Goal: Task Accomplishment & Management: Manage account settings

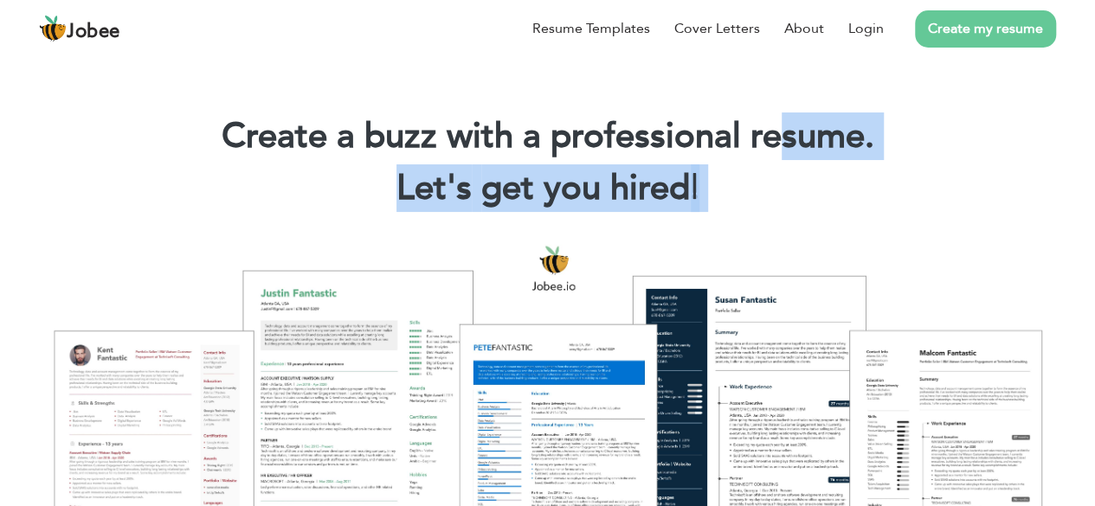
drag, startPoint x: 0, startPoint y: 0, endPoint x: 809, endPoint y: 145, distance: 821.9
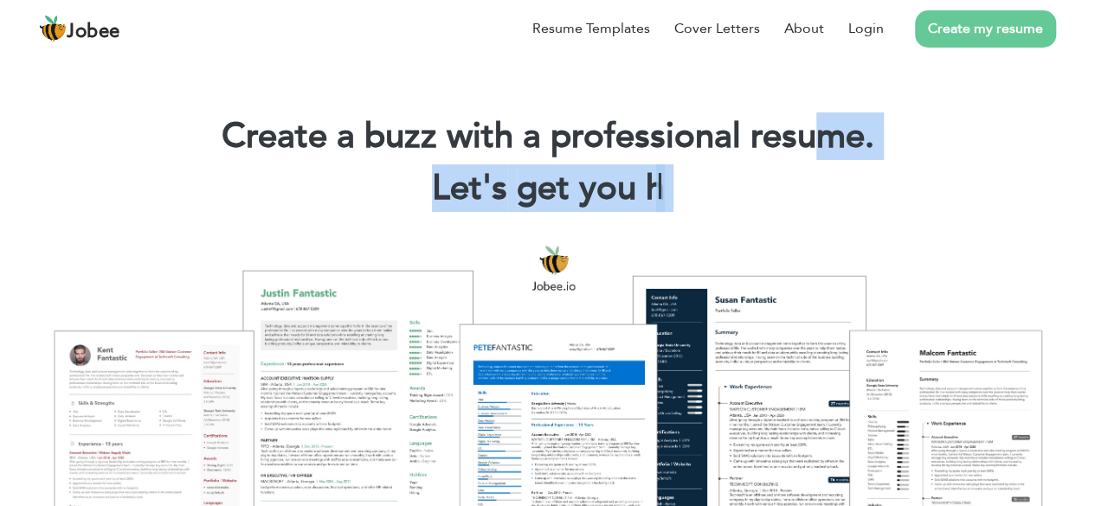
click at [950, 35] on link "Create my resume" at bounding box center [985, 28] width 141 height 37
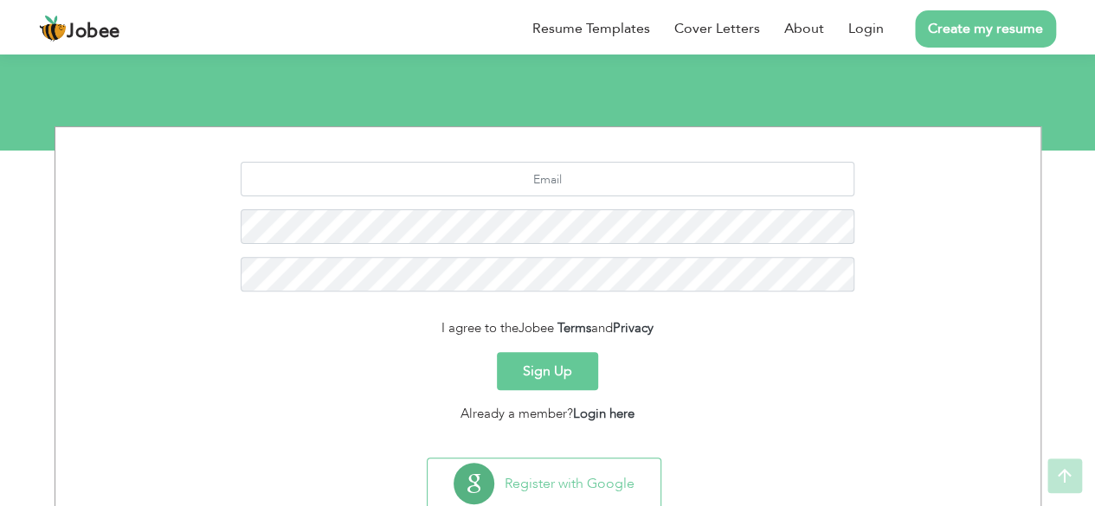
scroll to position [211, 0]
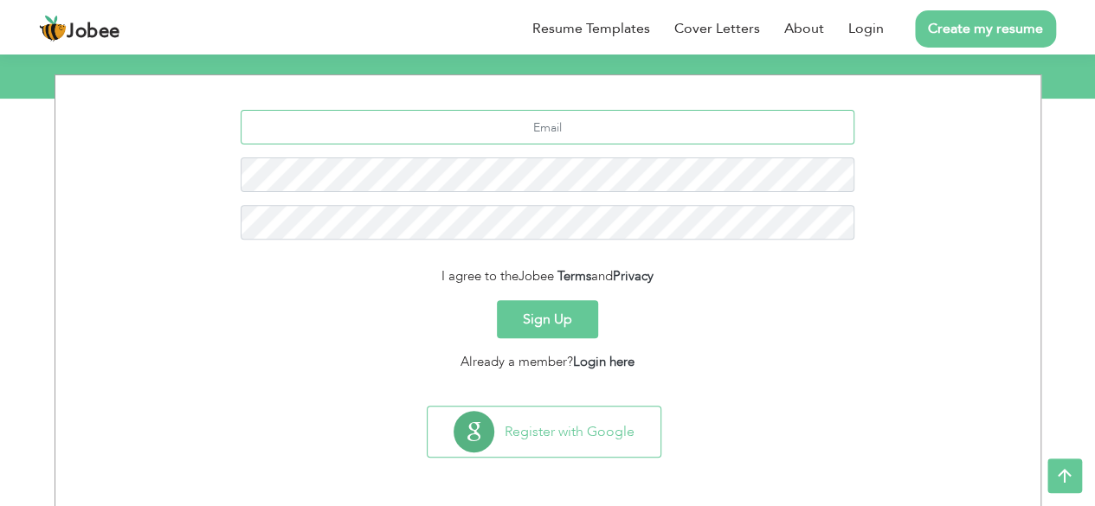
click at [573, 123] on input "text" at bounding box center [548, 127] width 614 height 35
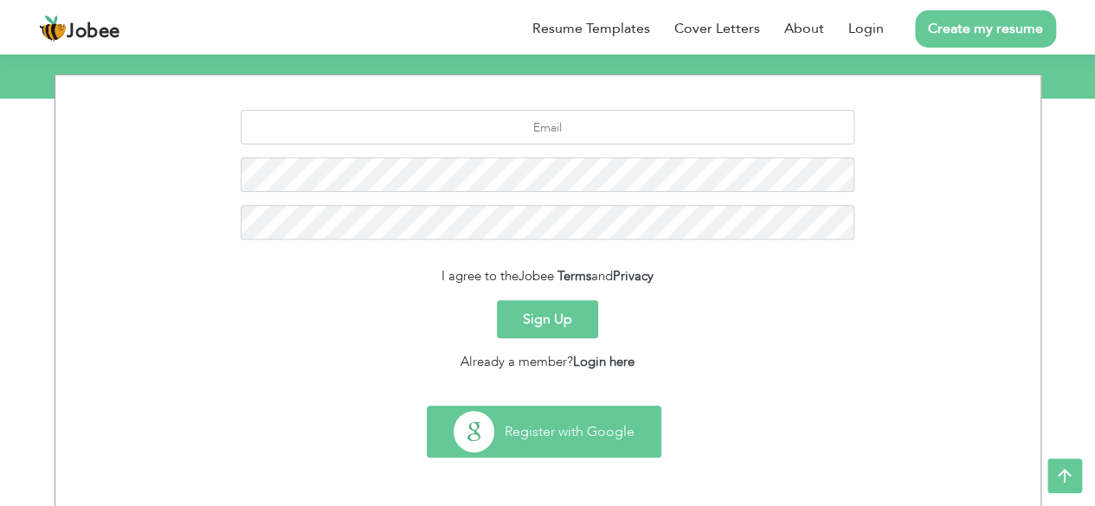
click at [537, 416] on button "Register with Google" at bounding box center [544, 432] width 233 height 50
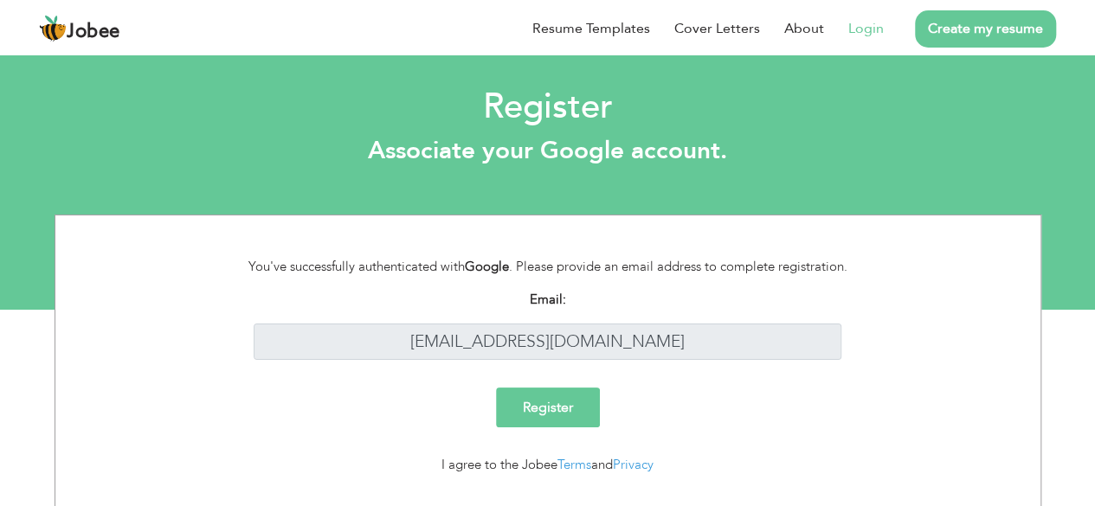
scroll to position [38, 0]
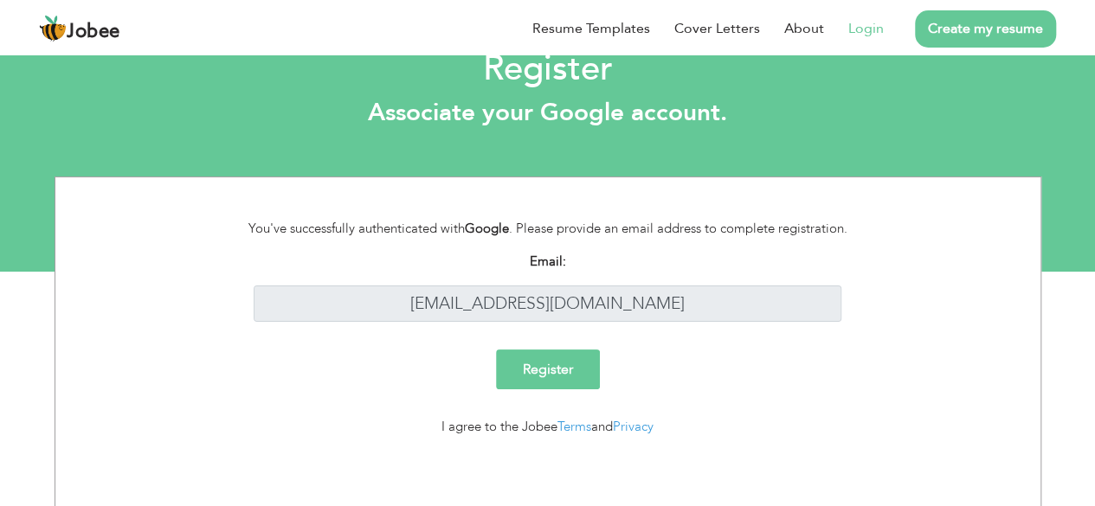
click at [589, 380] on input "Register" at bounding box center [548, 370] width 104 height 40
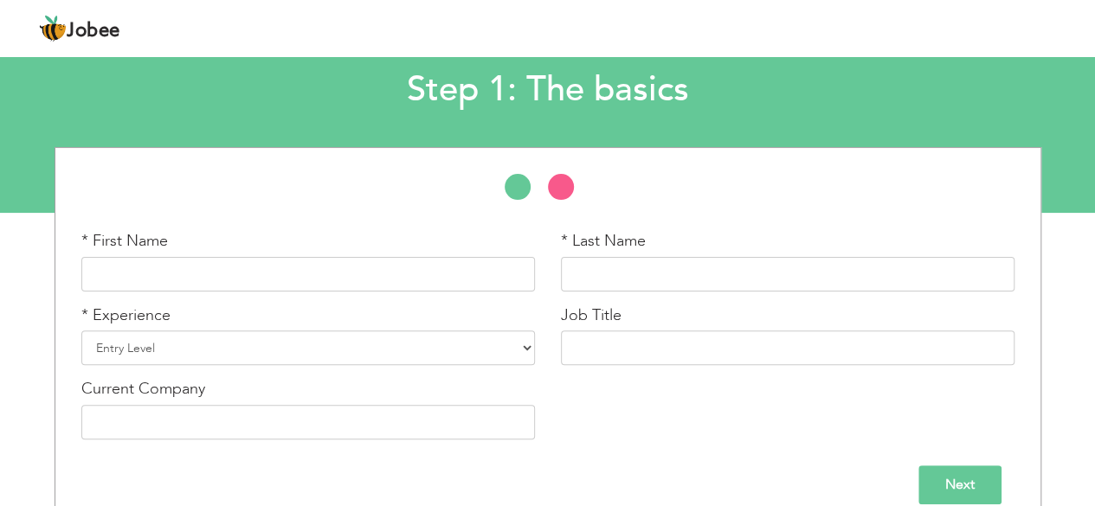
scroll to position [120, 0]
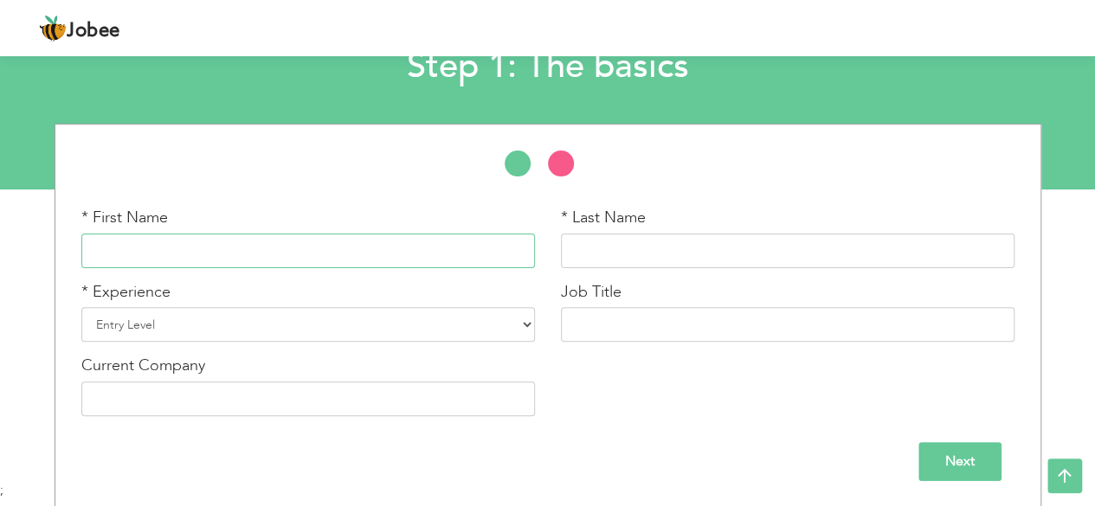
click at [480, 248] on input "text" at bounding box center [307, 251] width 453 height 35
type input "Malik Fakhar"
click at [599, 243] on input "text" at bounding box center [787, 251] width 453 height 35
type input "Fayyaz"
click at [486, 325] on select "Entry Level Less than 1 Year 1 Year 2 Years 3 Years 4 Years 5 Years 6 Years 7 Y…" at bounding box center [307, 324] width 453 height 35
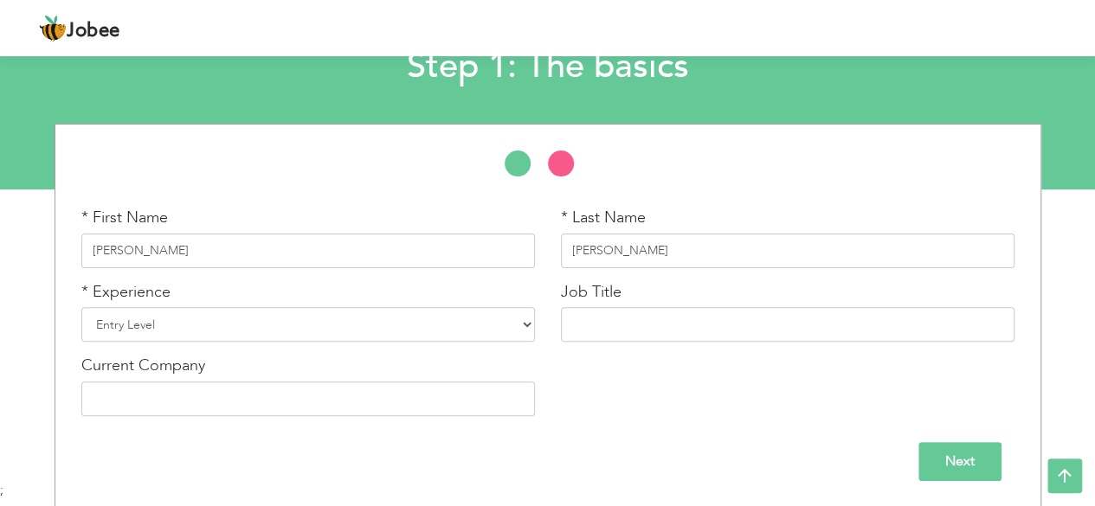
click at [613, 430] on div "Next" at bounding box center [547, 455] width 959 height 52
click at [402, 328] on select "Entry Level Less than 1 Year 1 Year 2 Years 3 Years 4 Years 5 Years 6 Years 7 Y…" at bounding box center [307, 324] width 453 height 35
select select "2"
click at [81, 307] on select "Entry Level Less than 1 Year 1 Year 2 Years 3 Years 4 Years 5 Years 6 Years 7 Y…" at bounding box center [307, 324] width 453 height 35
click at [614, 317] on input "text" at bounding box center [787, 324] width 453 height 35
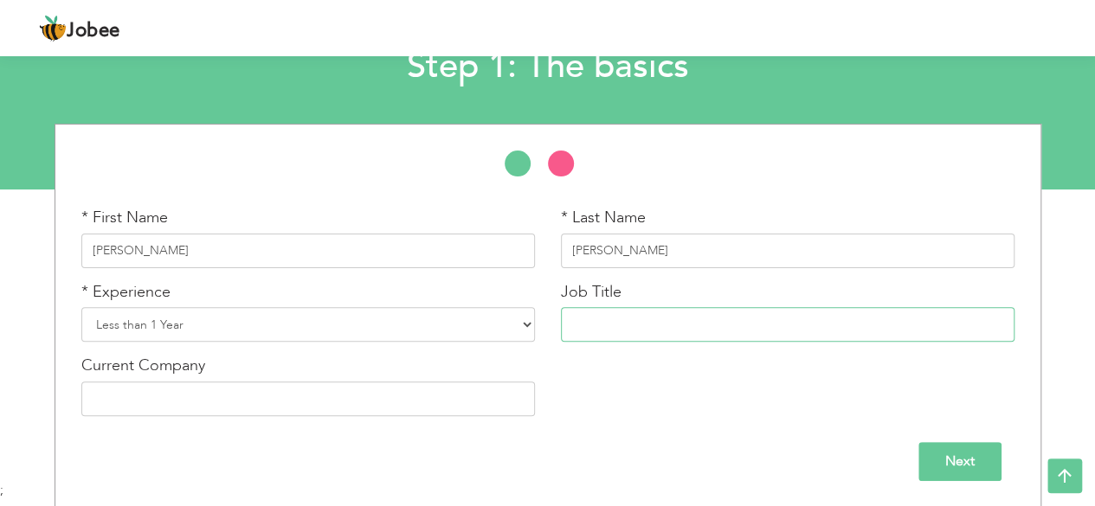
paste input "Learning/Practice Projects"
type input "Learning/Practice Projects"
click at [485, 383] on input "text" at bounding box center [307, 399] width 453 height 35
type input "Remote"
click at [981, 471] on input "Next" at bounding box center [959, 461] width 83 height 39
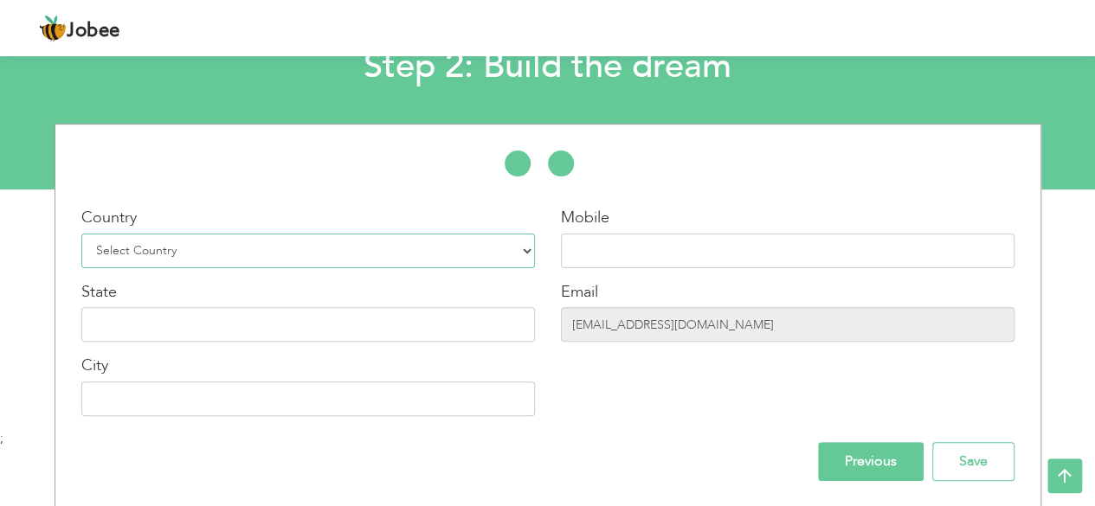
click at [459, 247] on select "Select Country Afghanistan Albania Algeria American Samoa Andorra Angola Anguil…" at bounding box center [307, 251] width 453 height 35
click at [592, 422] on div "Mobile Email jamshed1234567891011@gmail.com" at bounding box center [787, 318] width 479 height 222
click at [479, 256] on select "Select Country Afghanistan Albania Algeria American Samoa Andorra Angola Anguil…" at bounding box center [307, 251] width 453 height 35
select select "166"
click at [81, 234] on select "Select Country Afghanistan Albania Algeria American Samoa Andorra Angola Anguil…" at bounding box center [307, 251] width 453 height 35
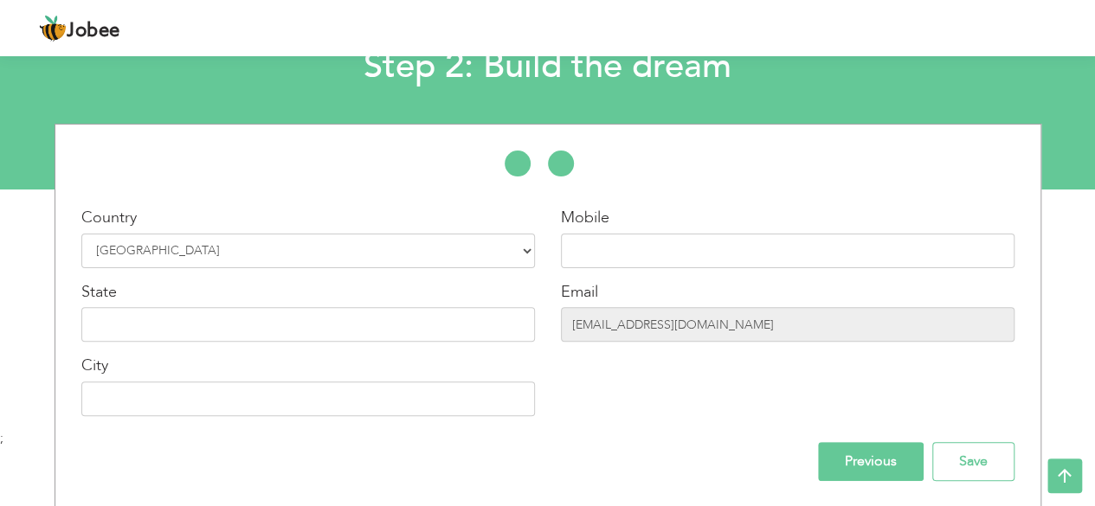
drag, startPoint x: 622, startPoint y: 272, endPoint x: 633, endPoint y: 259, distance: 17.2
click at [633, 259] on div "Mobile Email jamshed1234567891011@gmail.com" at bounding box center [787, 318] width 479 height 222
click at [633, 259] on input "text" at bounding box center [787, 251] width 453 height 35
paste input "+92 307 0232723"
click at [617, 248] on input "+92 307 0232723" at bounding box center [787, 251] width 453 height 35
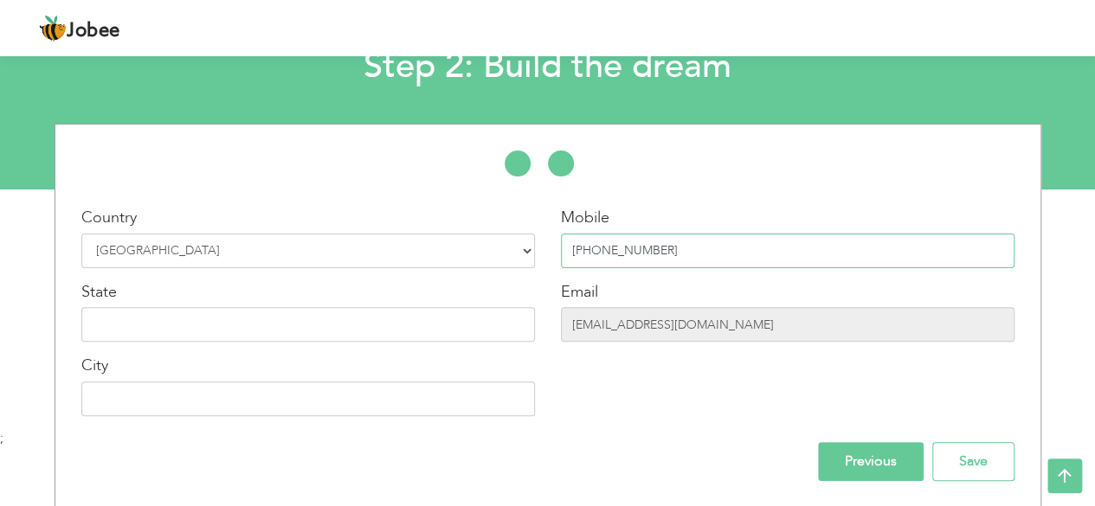
click at [598, 251] on input "+92 3070232723" at bounding box center [787, 251] width 453 height 35
click at [597, 250] on input "+92 3070232723" at bounding box center [787, 251] width 453 height 35
type input "+923070232723"
click at [492, 315] on input "text" at bounding box center [307, 324] width 453 height 35
type input "Punjab"
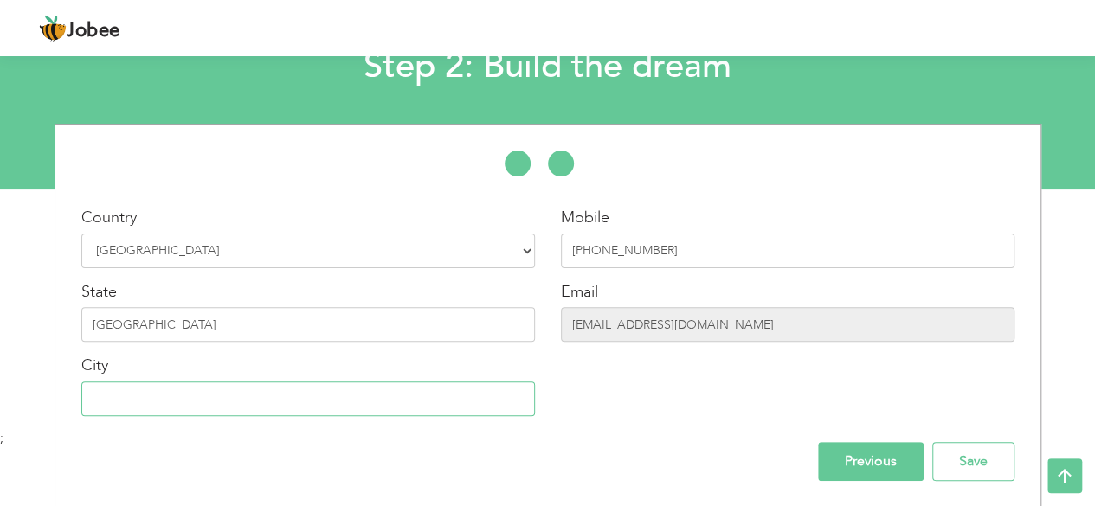
click at [471, 408] on input "text" at bounding box center [307, 399] width 453 height 35
type input "Bahawalpur"
click at [730, 318] on input "jamshed1234567891011@gmail.com" at bounding box center [787, 324] width 453 height 35
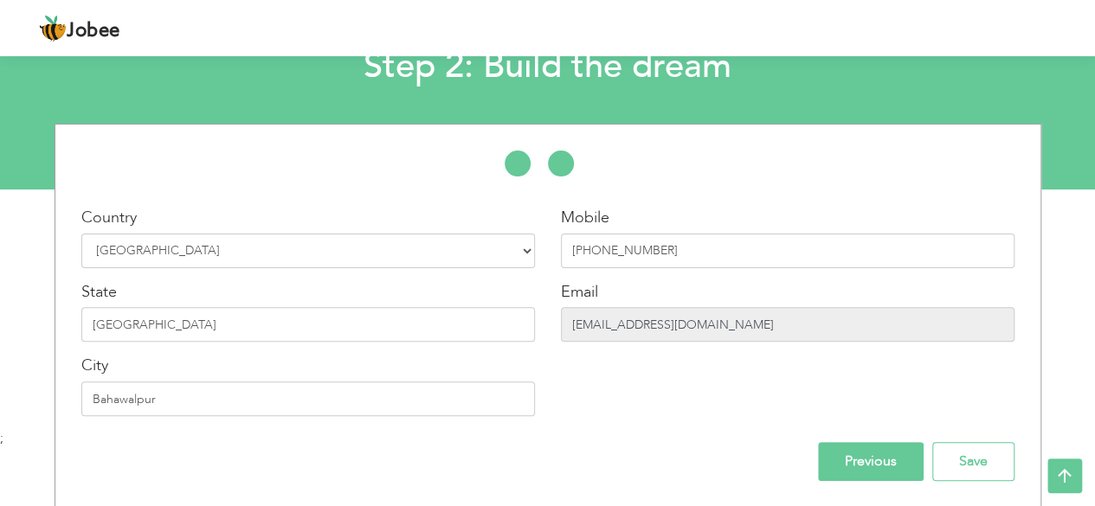
click at [730, 318] on input "jamshed1234567891011@gmail.com" at bounding box center [787, 324] width 453 height 35
click at [964, 462] on input "Save" at bounding box center [973, 461] width 82 height 39
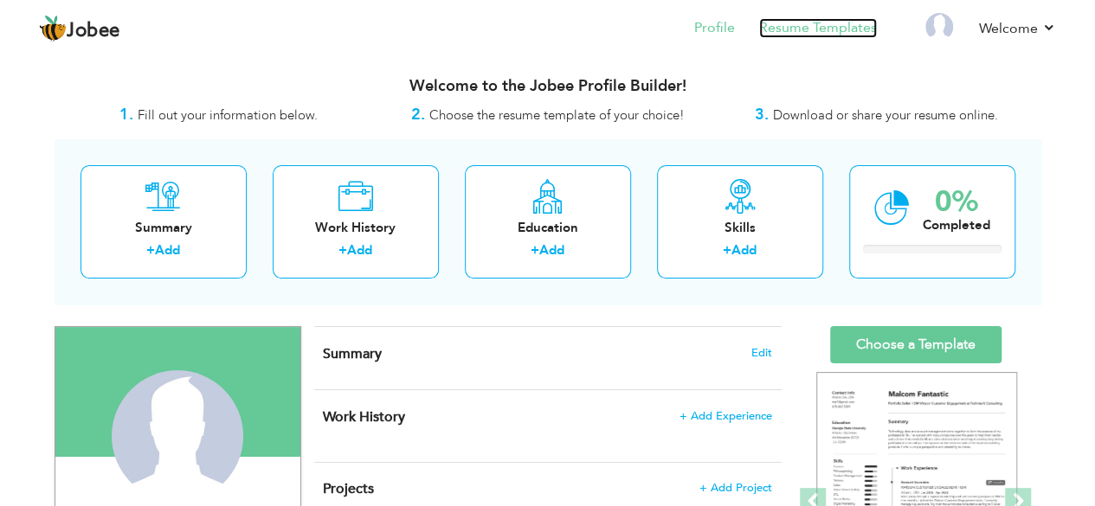
click at [825, 29] on link "Resume Templates" at bounding box center [818, 28] width 118 height 20
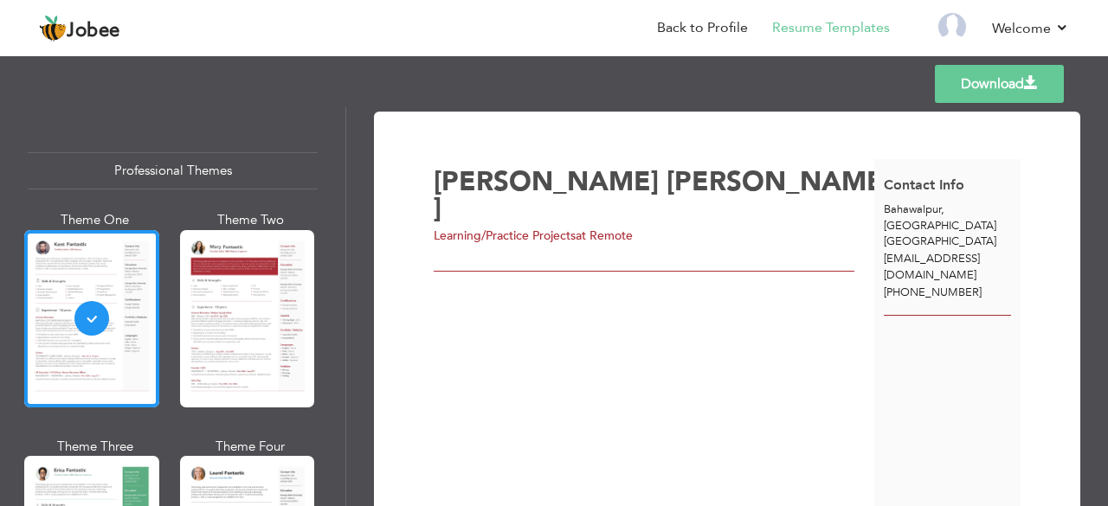
click at [708, 271] on div "[PERSON_NAME] Learning/Practice Projects at Remote" at bounding box center [654, 349] width 440 height 380
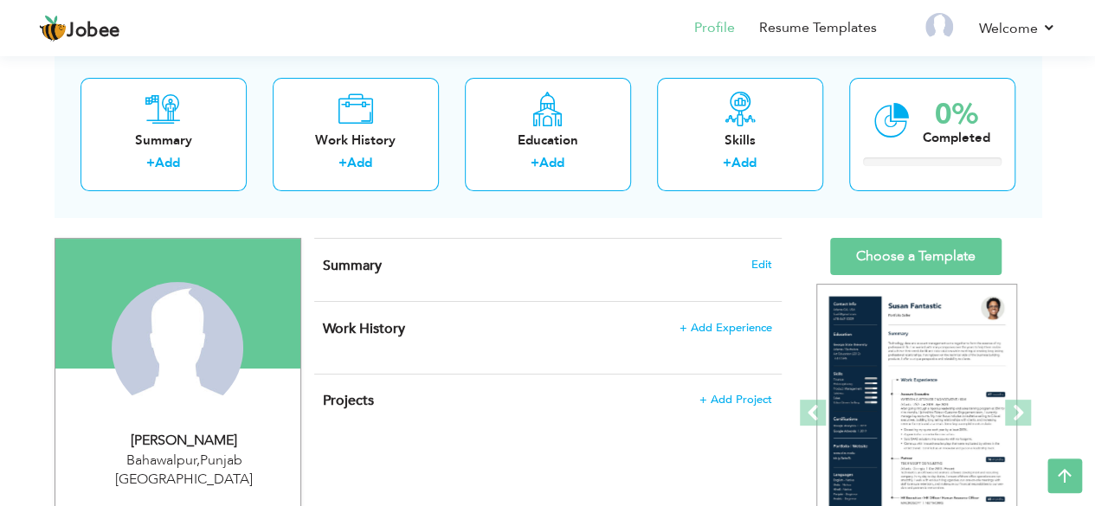
scroll to position [87, 0]
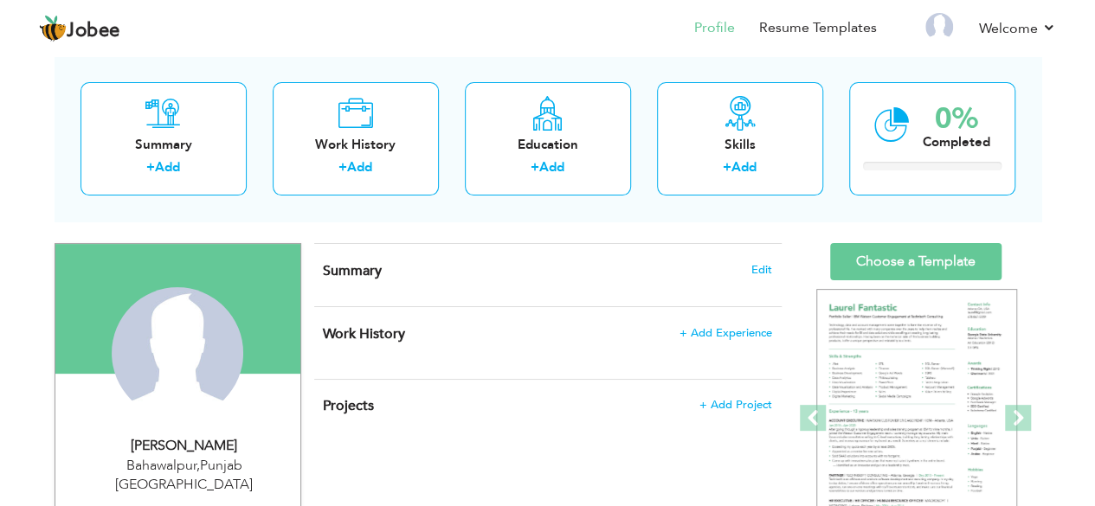
scroll to position [0, 0]
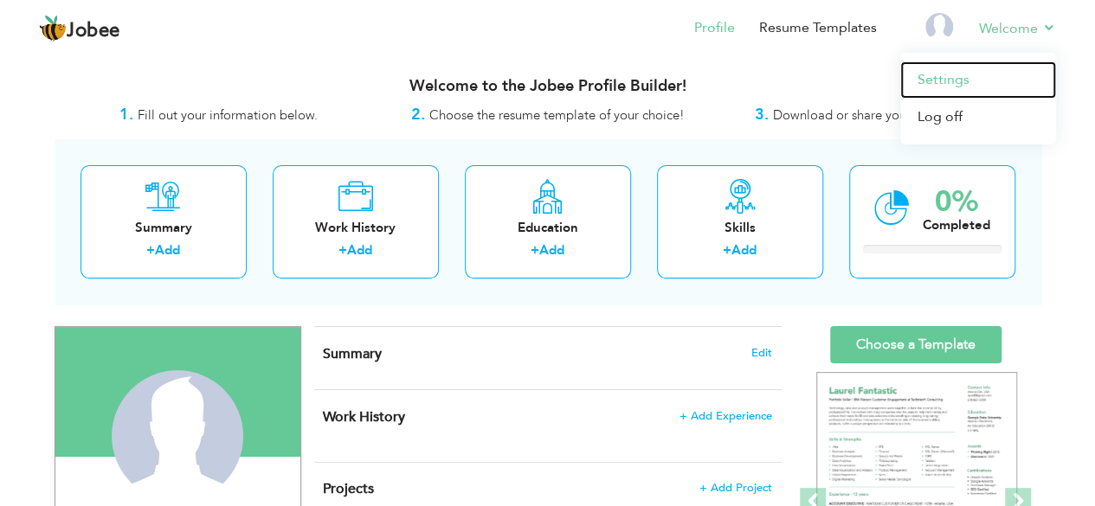
click at [950, 75] on link "Settings" at bounding box center [978, 79] width 156 height 37
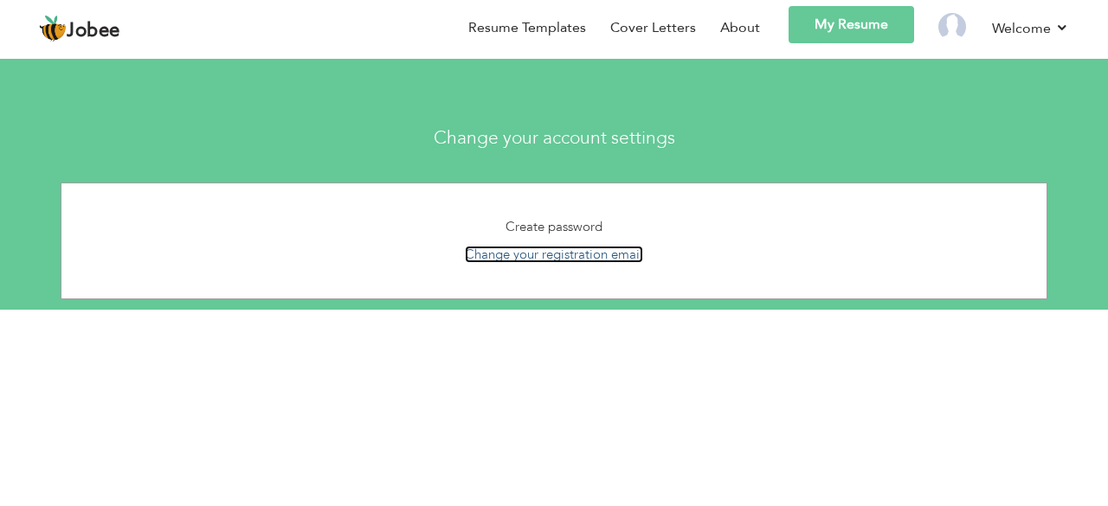
click at [566, 252] on link "Change your registration email" at bounding box center [554, 254] width 178 height 17
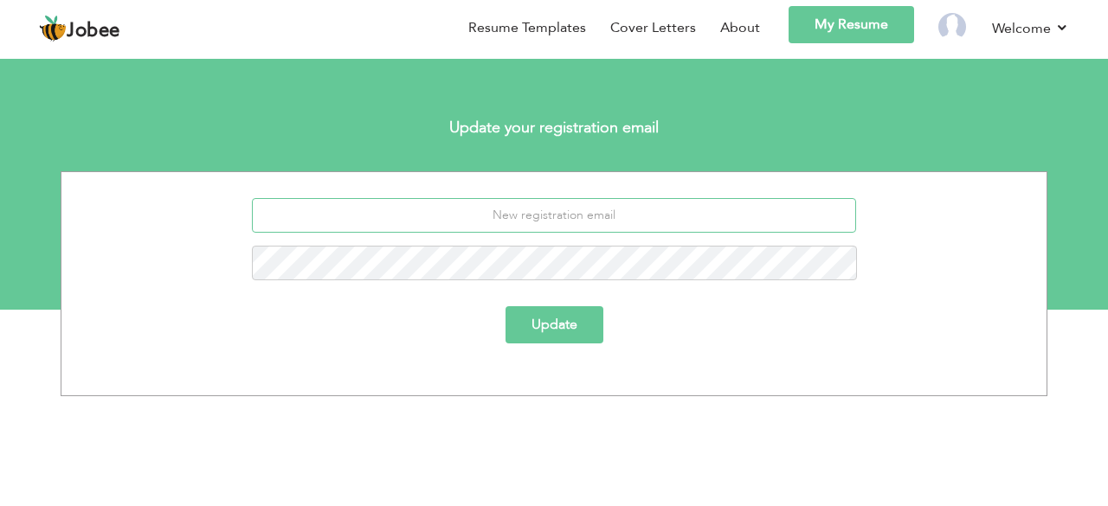
click at [576, 213] on input "email" at bounding box center [554, 215] width 605 height 35
click at [808, 31] on link "My Resume" at bounding box center [850, 24] width 125 height 37
click at [129, 35] on nav "Back to Profile Resume Templates Resume Templates Cover Letters About My Resume…" at bounding box center [554, 30] width 1030 height 49
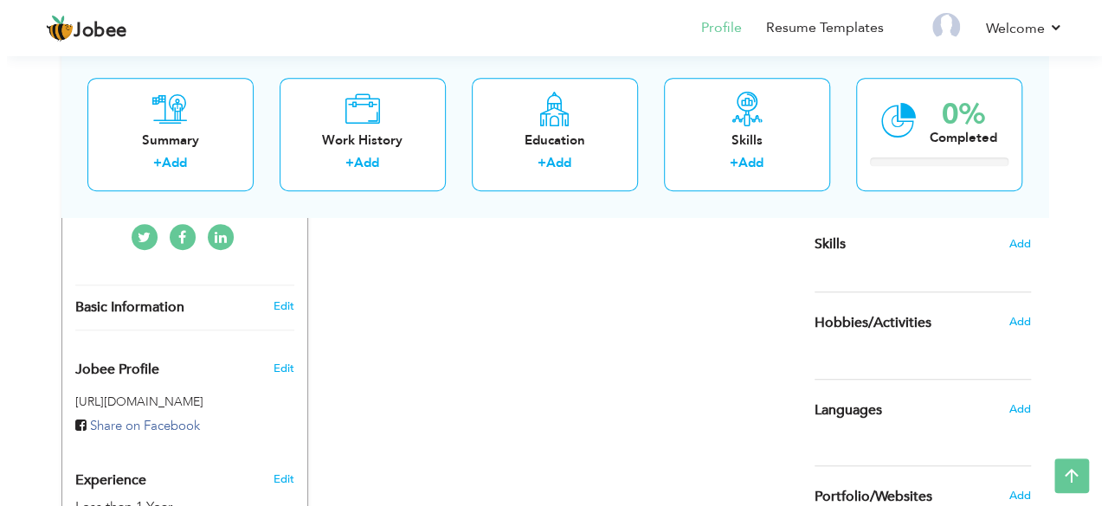
scroll to position [424, 0]
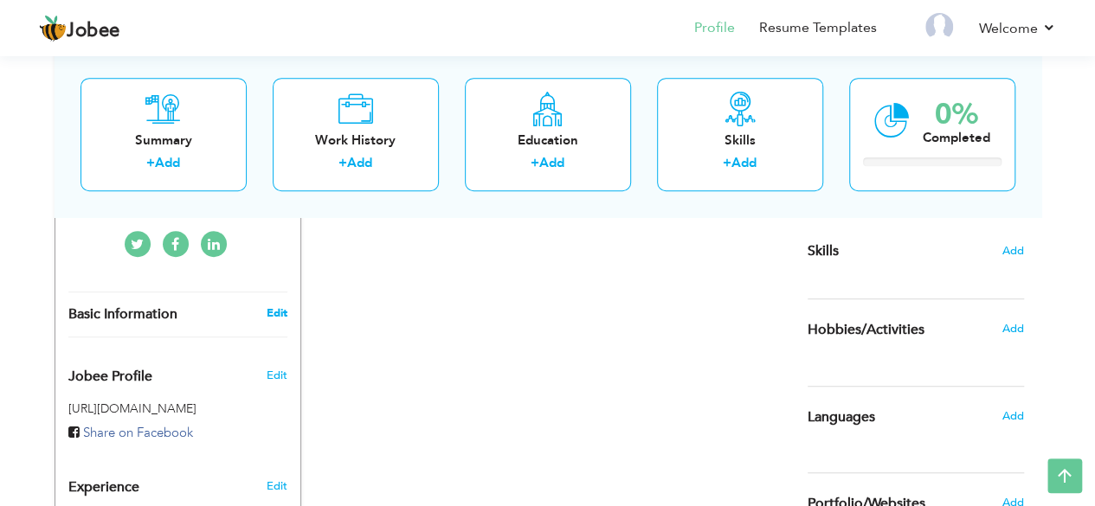
click at [278, 305] on link "Edit" at bounding box center [276, 313] width 21 height 16
type input "Malik Fakhar"
type input "Fayyaz"
type input "+923070232723"
select select "number:166"
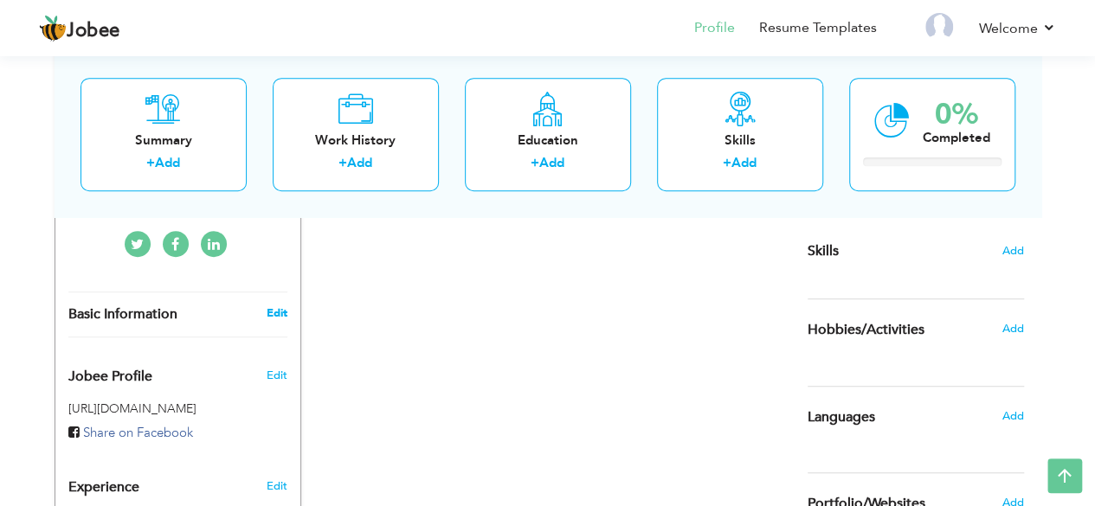
type input "Punjab"
type input "Bahawalpur"
select select "number:2"
type input "Remote"
type input "Learning/Practice Projects"
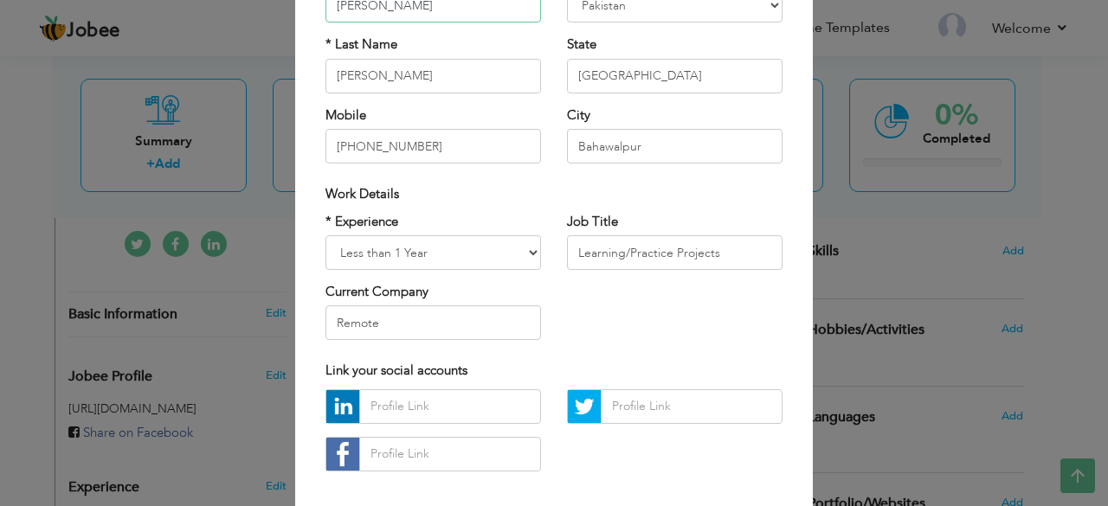
scroll to position [169, 0]
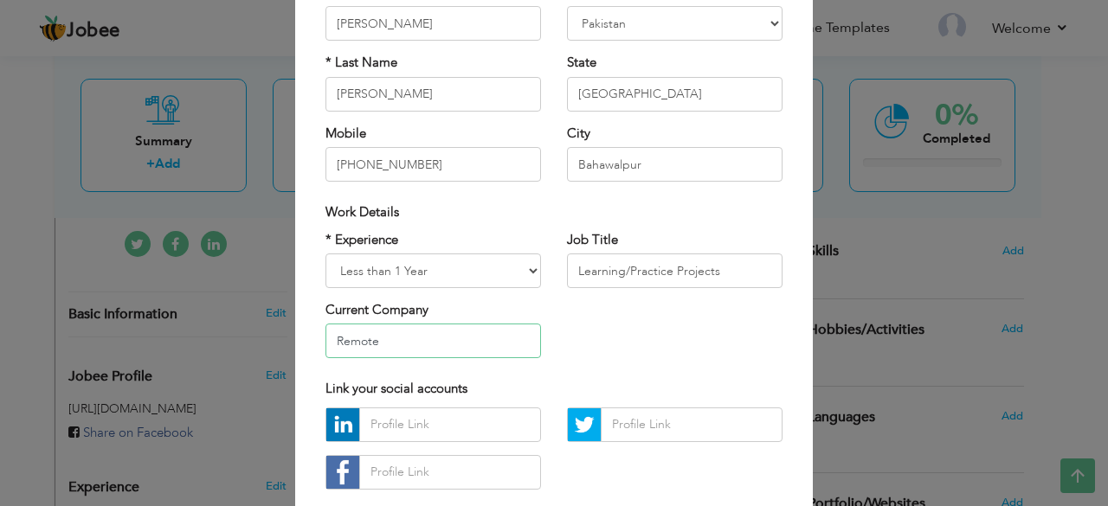
click at [462, 342] on input "Remote" at bounding box center [432, 341] width 215 height 35
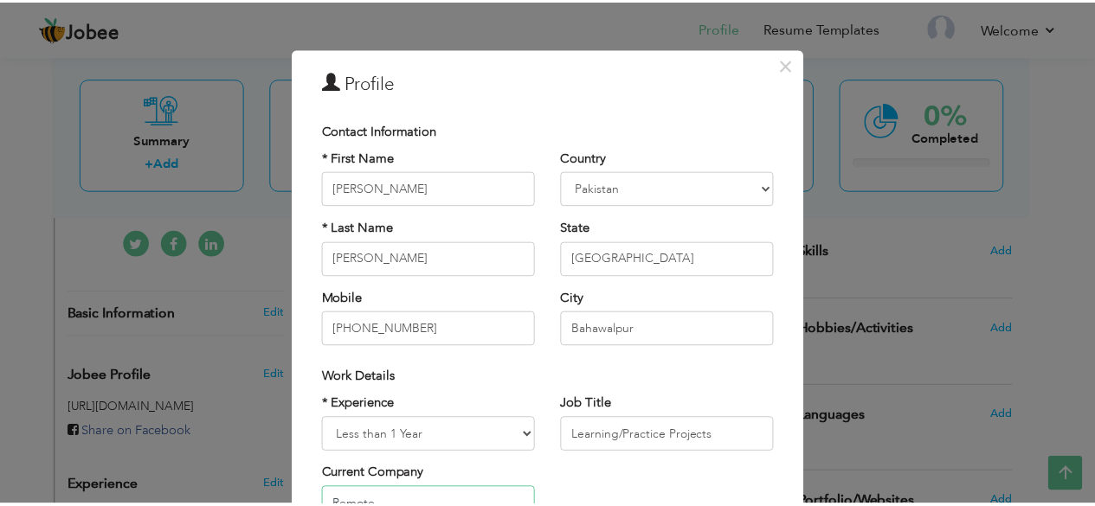
scroll to position [0, 0]
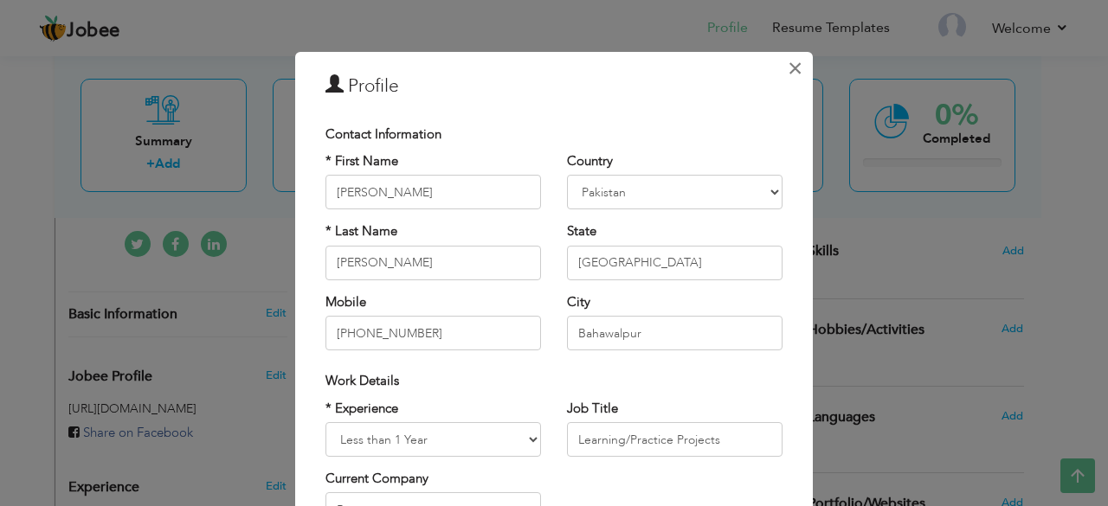
click at [788, 63] on span "×" at bounding box center [795, 68] width 15 height 31
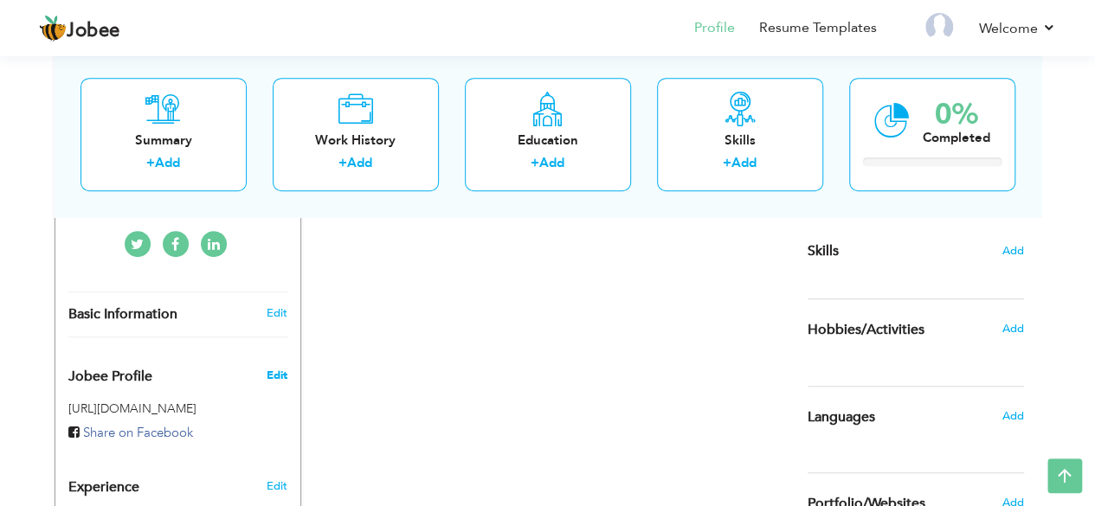
click at [277, 368] on span "Edit" at bounding box center [276, 376] width 21 height 16
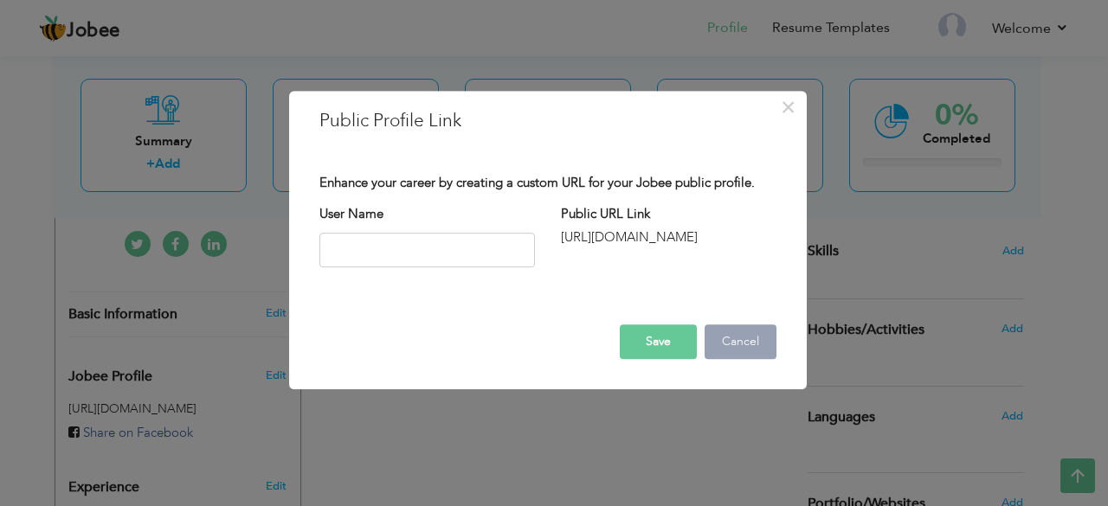
click at [737, 346] on button "Cancel" at bounding box center [740, 342] width 72 height 35
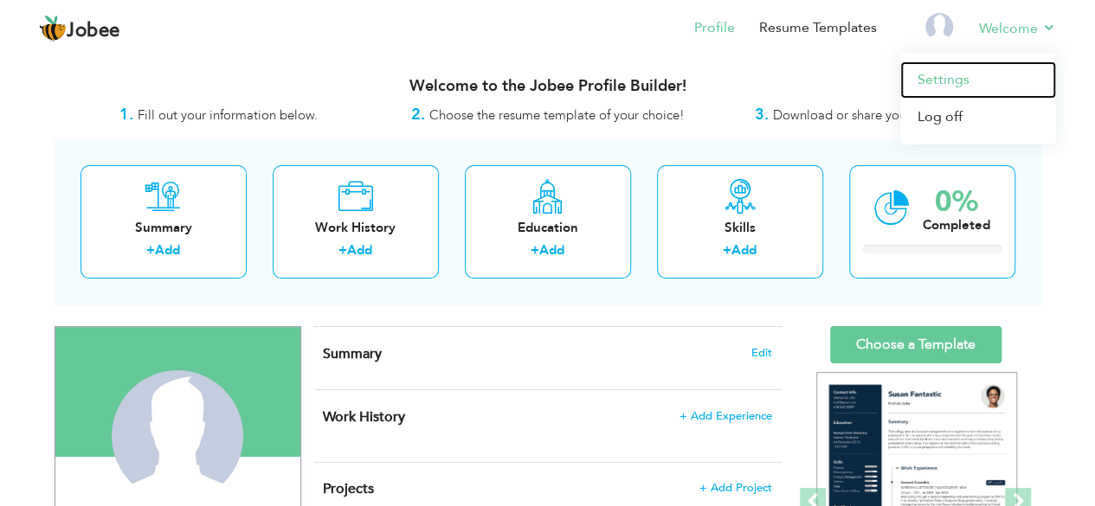
click at [957, 78] on link "Settings" at bounding box center [978, 79] width 156 height 37
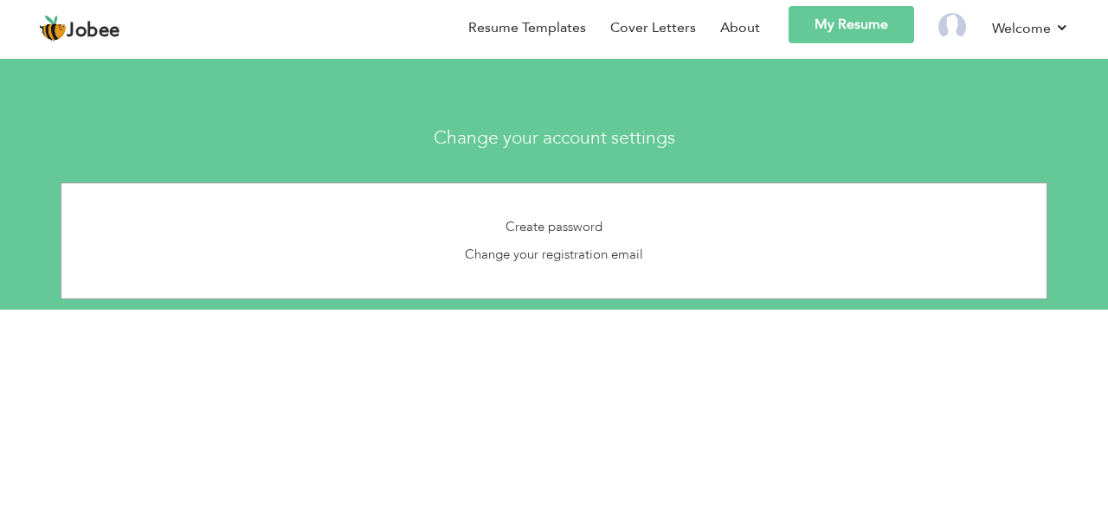
click at [562, 115] on div "Change your account settings" at bounding box center [553, 134] width 831 height 46
